Goal: Task Accomplishment & Management: Use online tool/utility

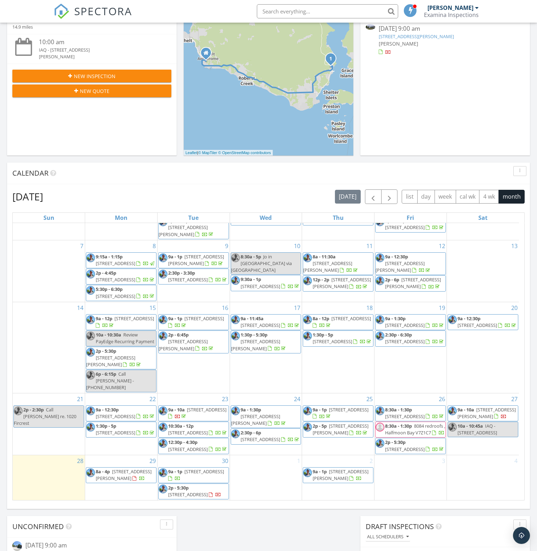
scroll to position [177, 0]
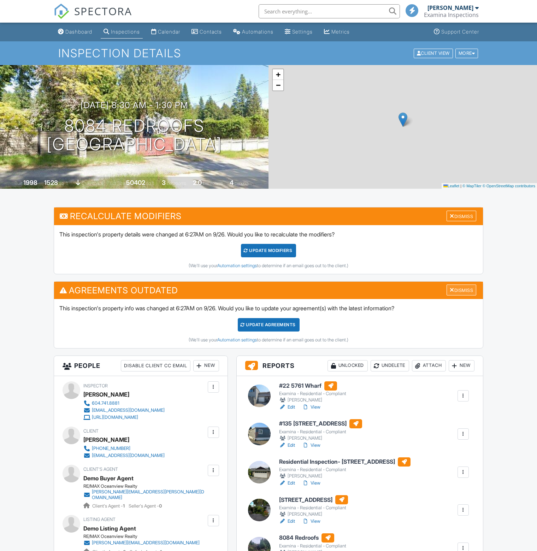
click at [448, 286] on div "Dismiss" at bounding box center [462, 289] width 30 height 11
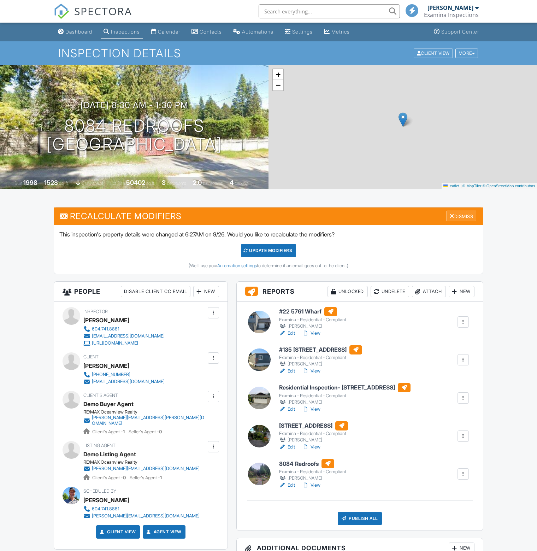
click at [460, 216] on div "Dismiss" at bounding box center [462, 216] width 30 height 11
